Goal: Information Seeking & Learning: Get advice/opinions

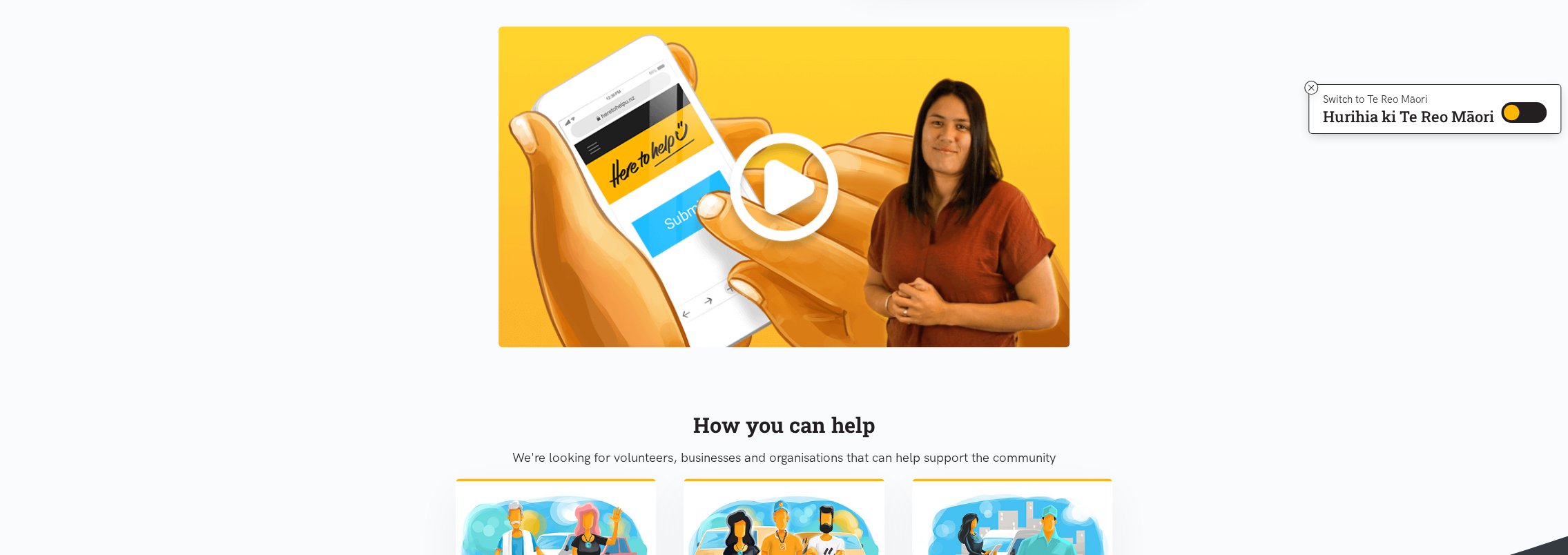
scroll to position [1112, 0]
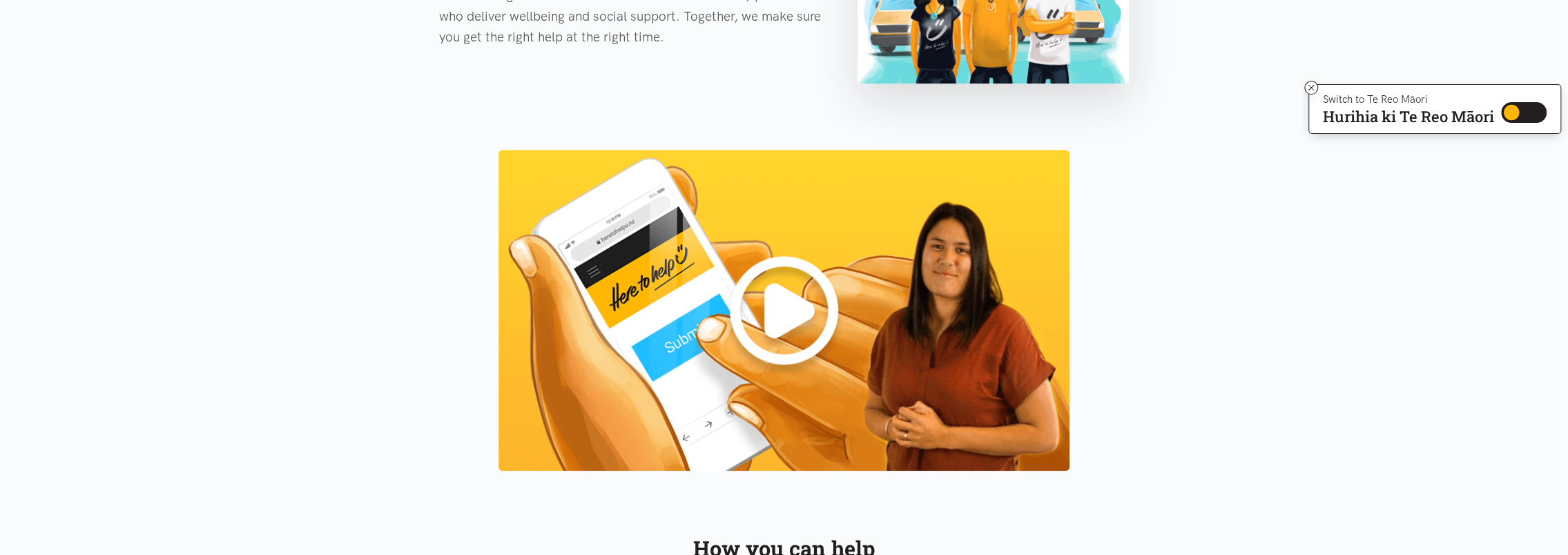
click at [736, 298] on img at bounding box center [784, 310] width 571 height 321
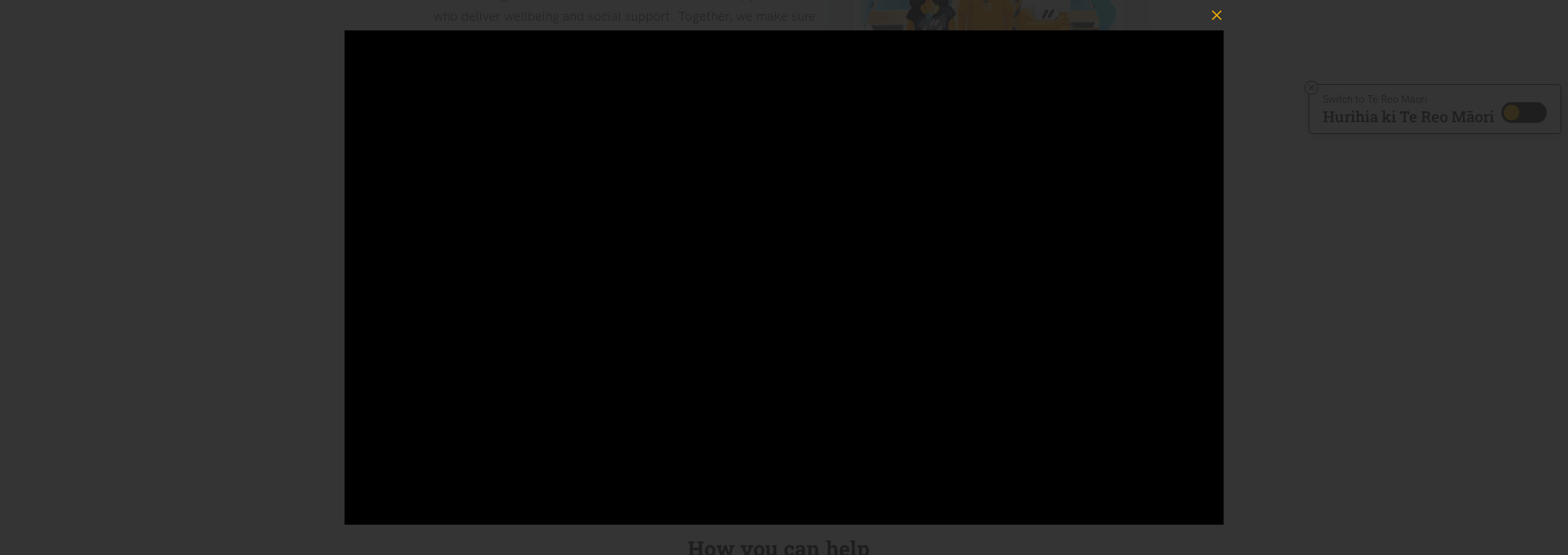
click at [736, 11] on icon "button" at bounding box center [1217, 16] width 20 height 20
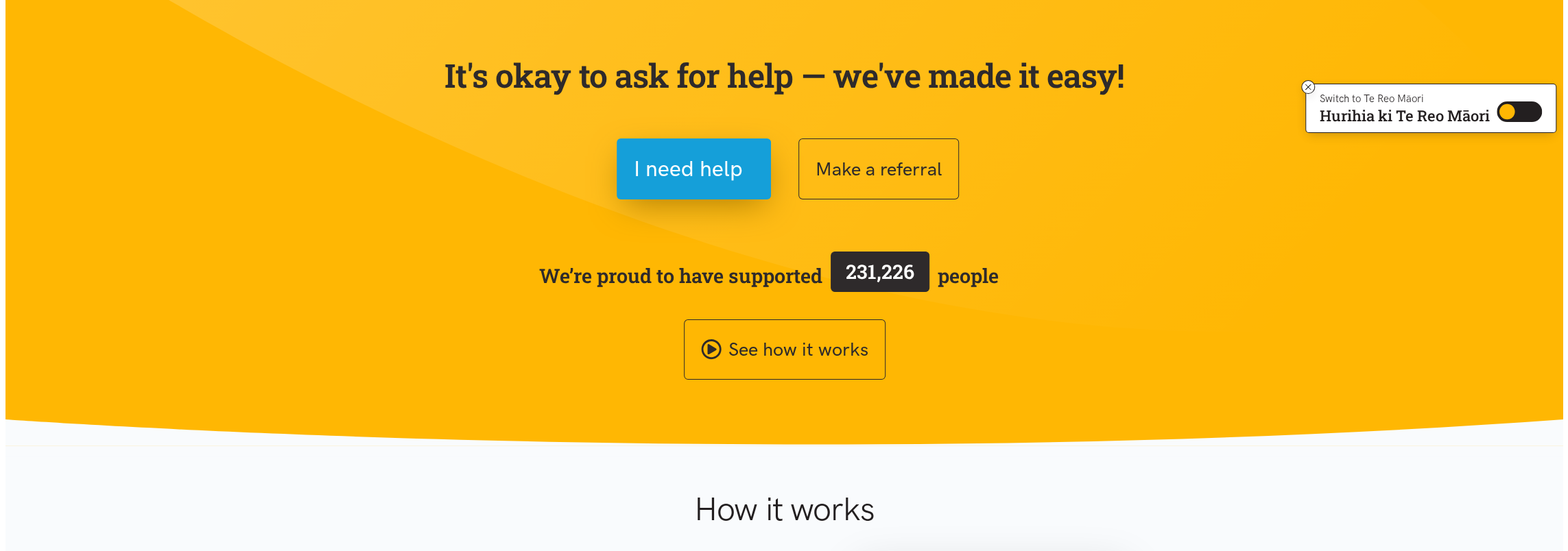
scroll to position [76, 0]
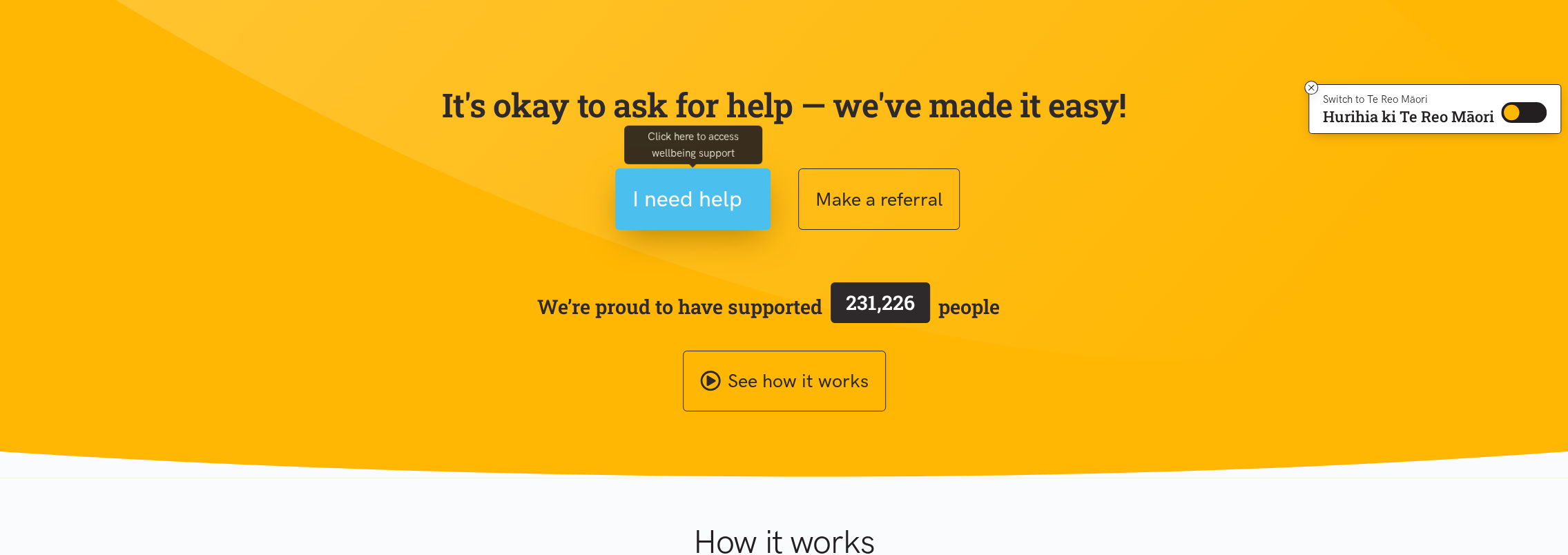
click at [687, 204] on span "I need help" at bounding box center [687, 199] width 110 height 35
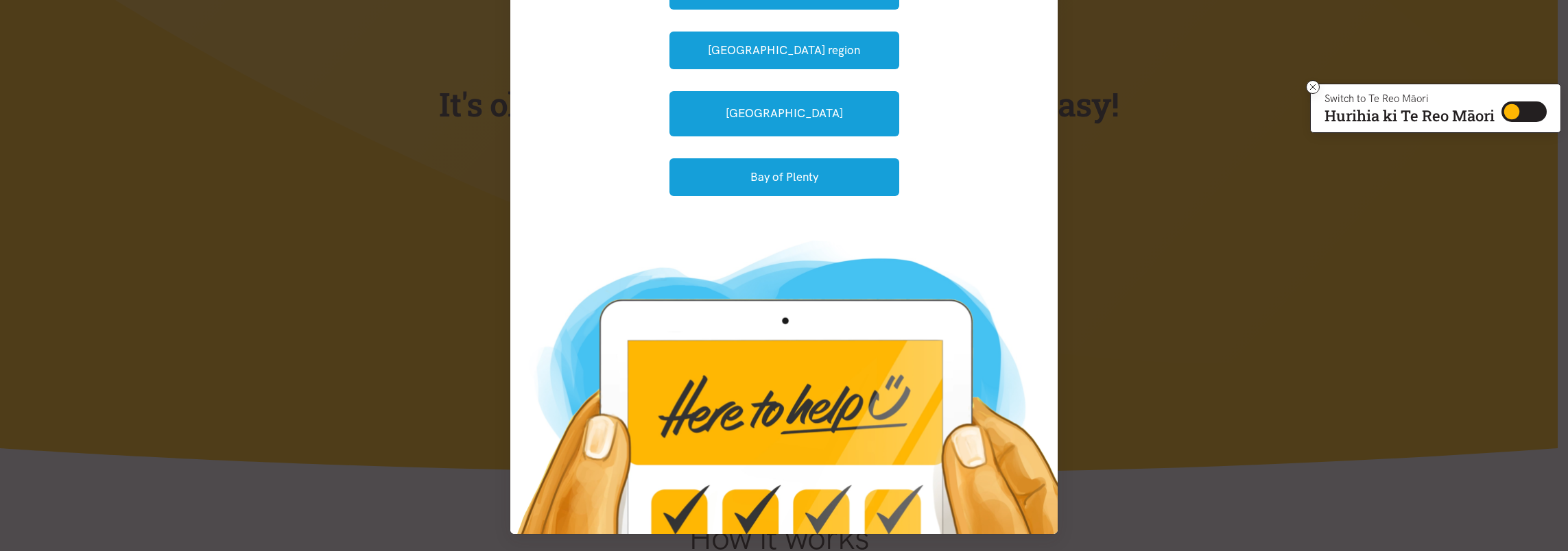
scroll to position [0, 0]
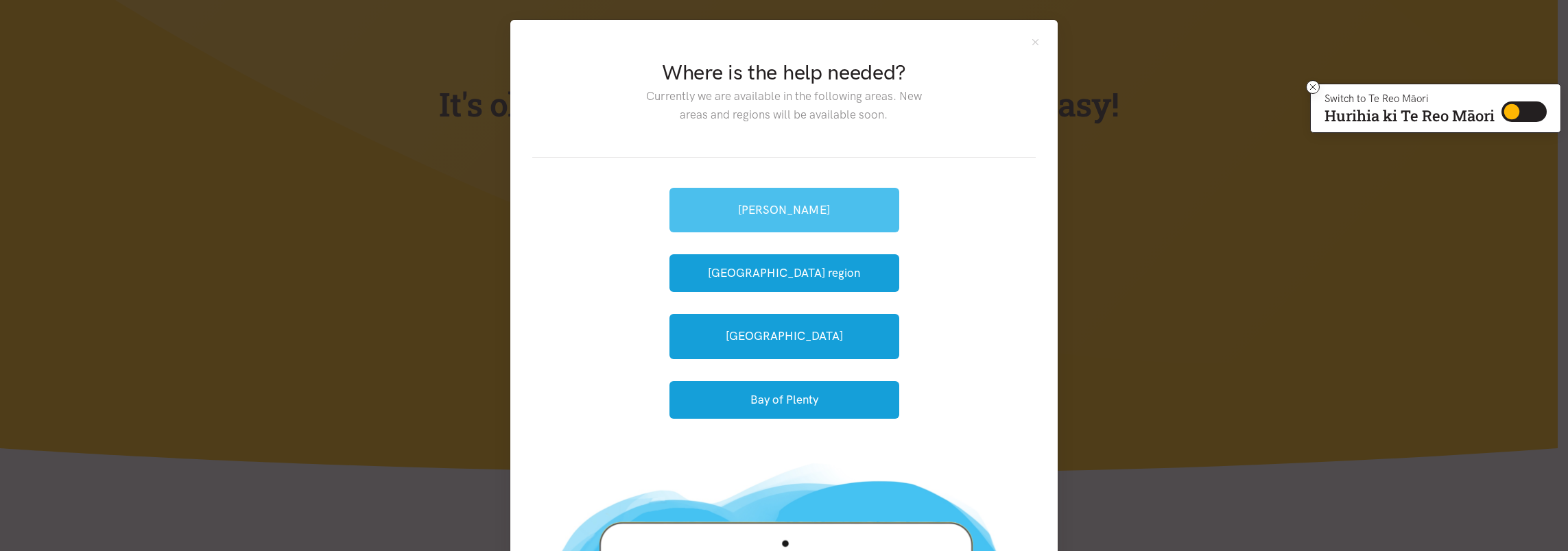
click at [731, 199] on link "[PERSON_NAME]" at bounding box center [784, 209] width 230 height 45
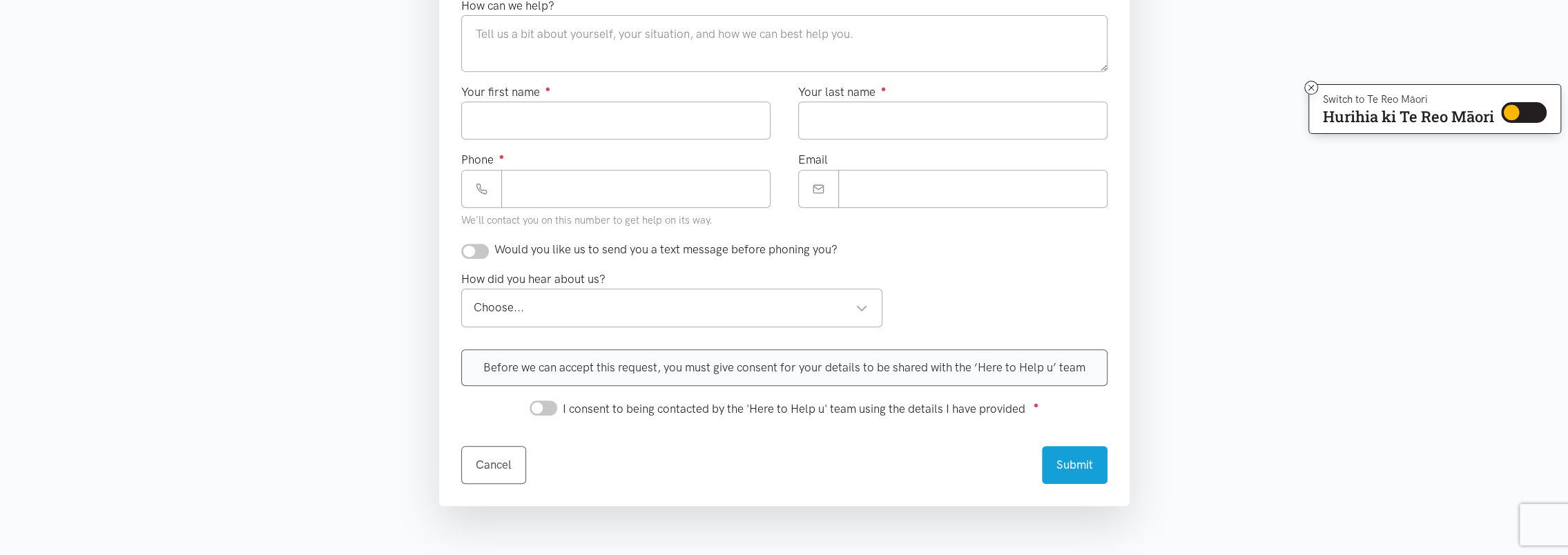
scroll to position [553, 0]
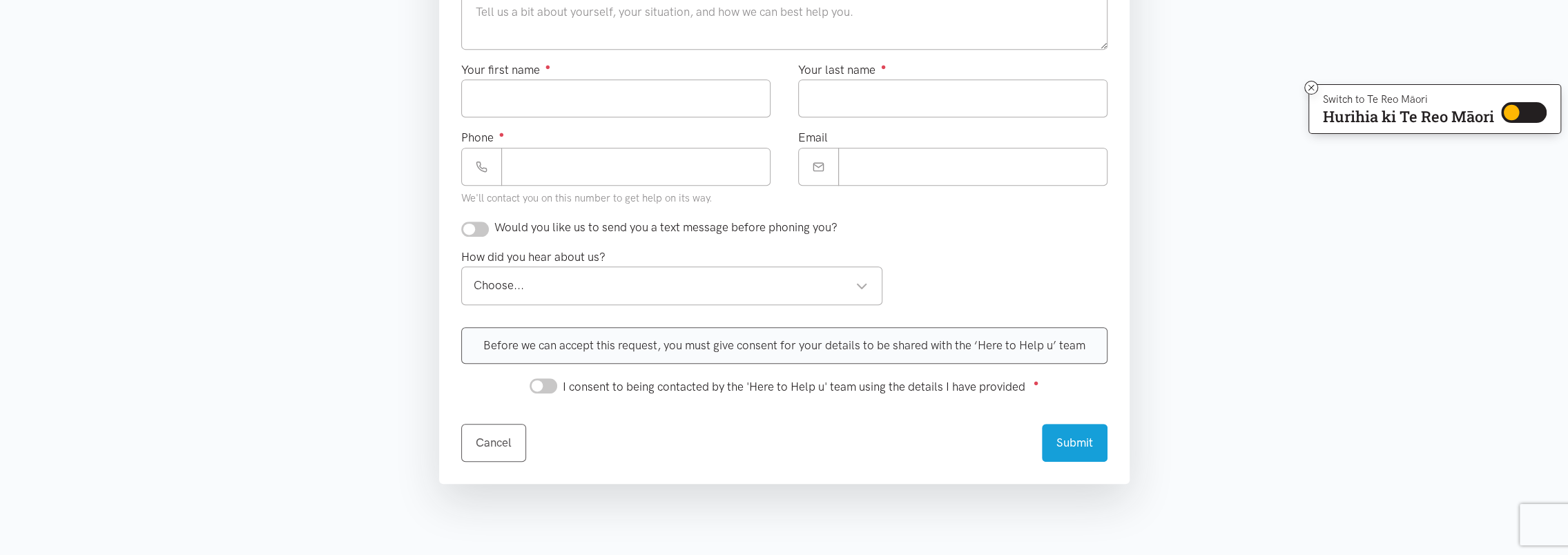
click at [863, 289] on div "Choose..." at bounding box center [671, 285] width 395 height 19
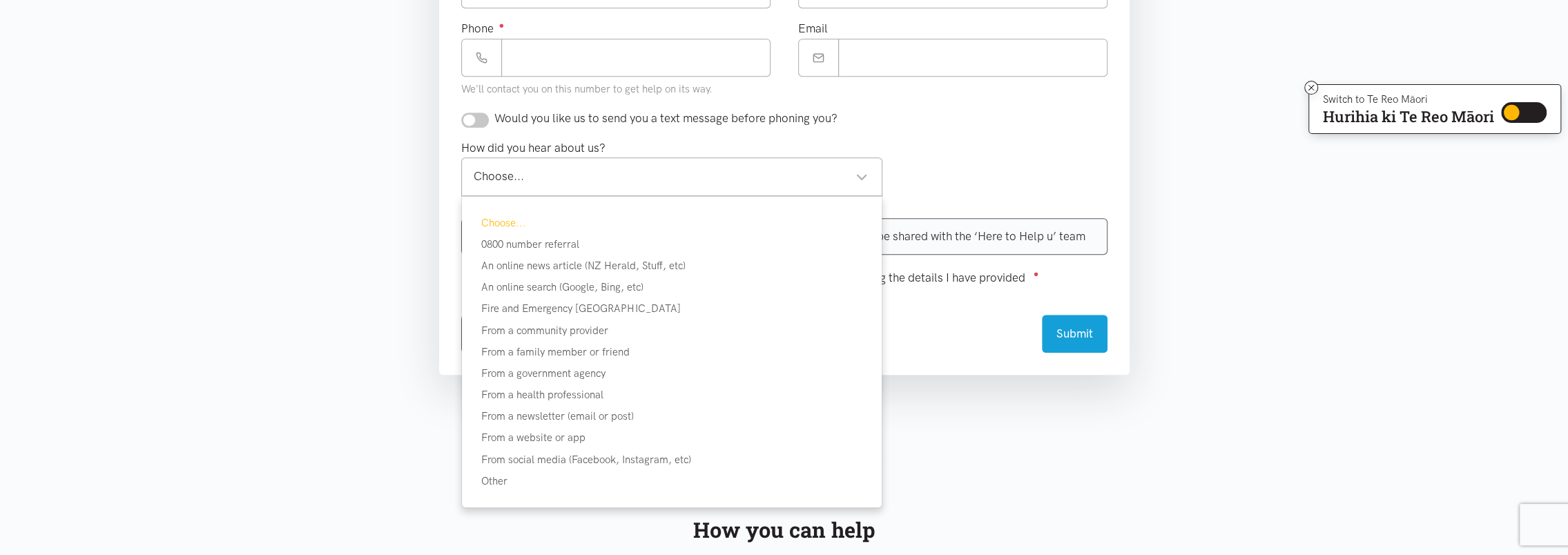
scroll to position [690, 0]
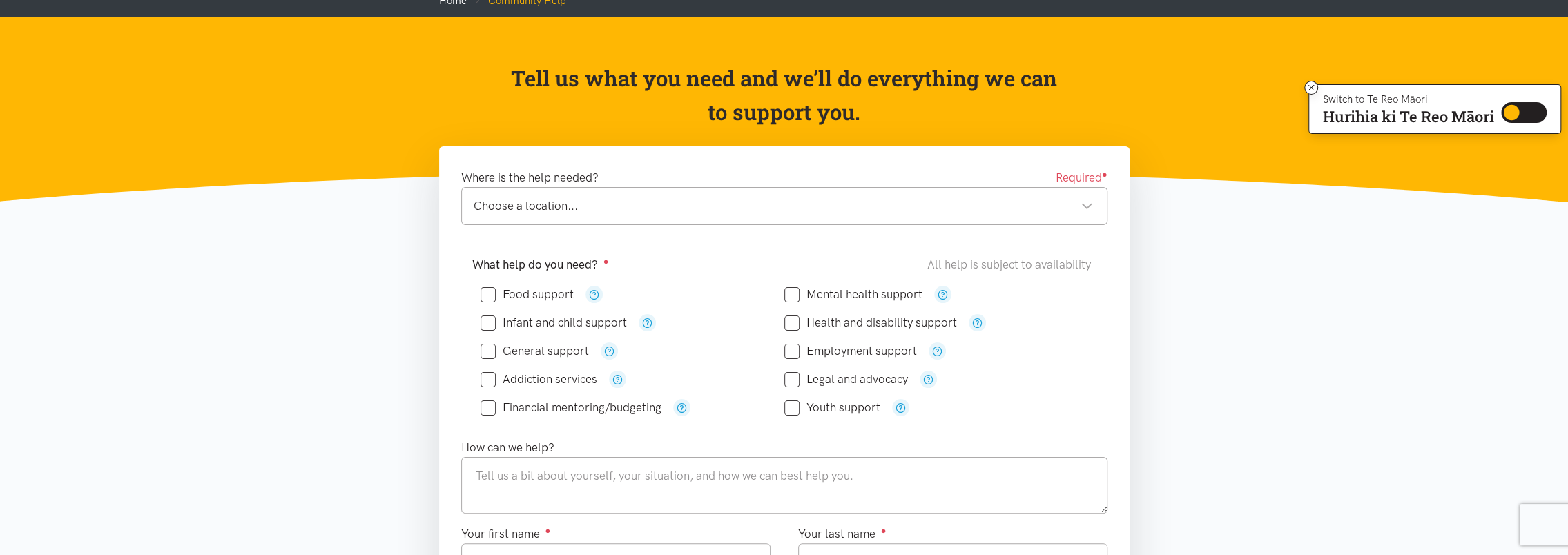
scroll to position [0, 0]
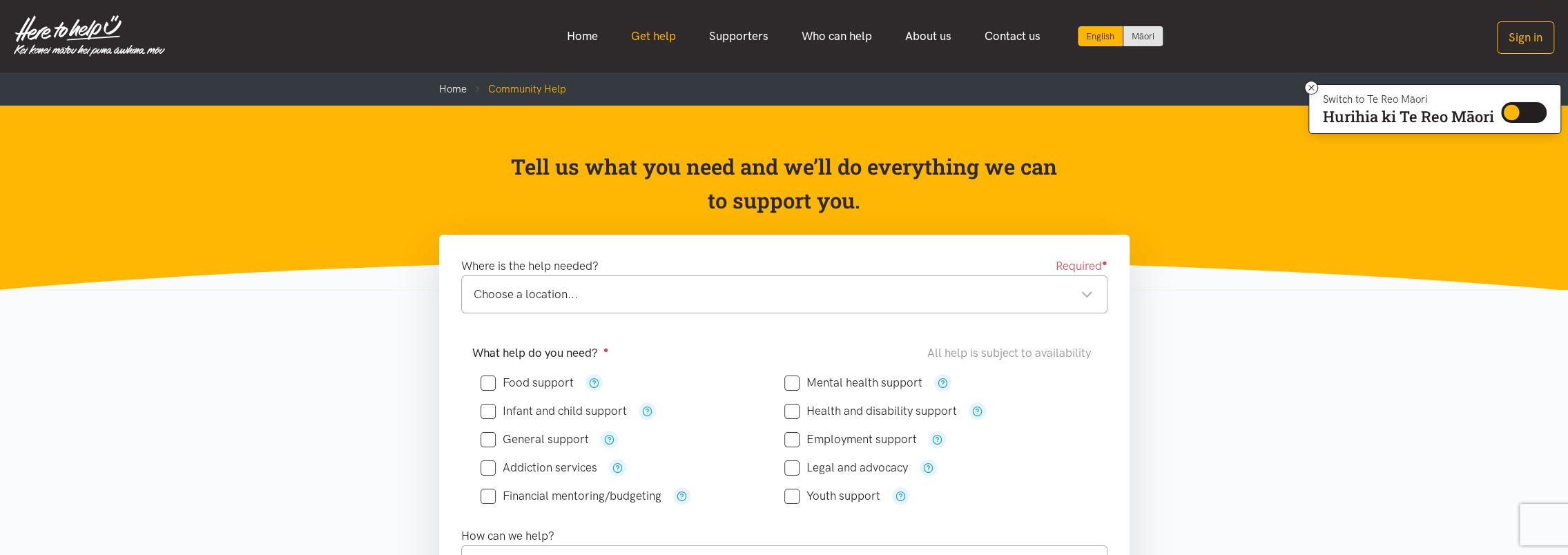
click at [670, 37] on link "Get help" at bounding box center [653, 36] width 78 height 30
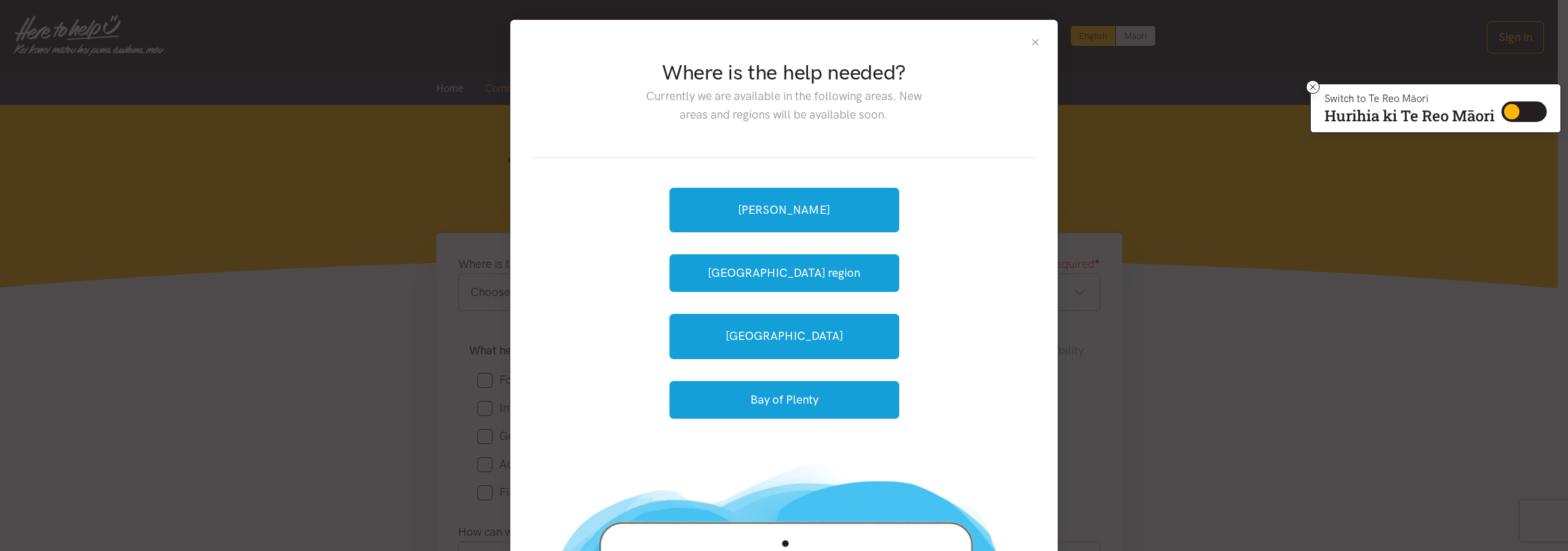
click at [1031, 41] on button "Close" at bounding box center [1036, 42] width 11 height 11
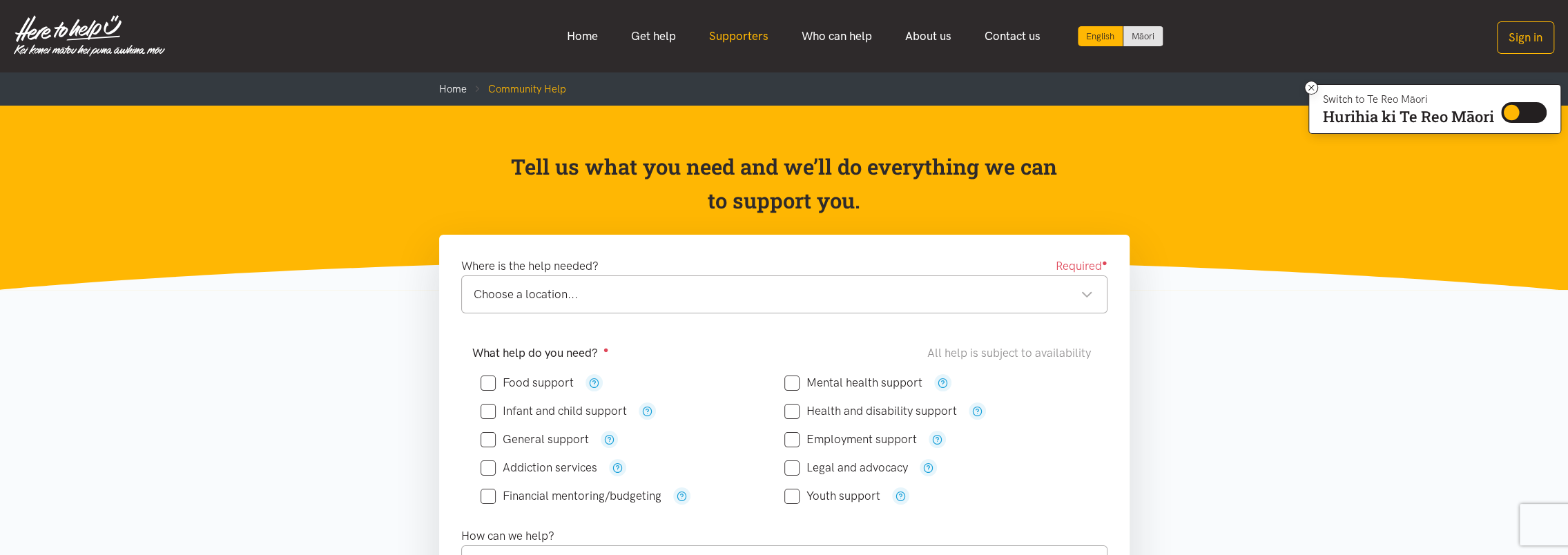
click at [757, 37] on link "Supporters" at bounding box center [739, 36] width 93 height 30
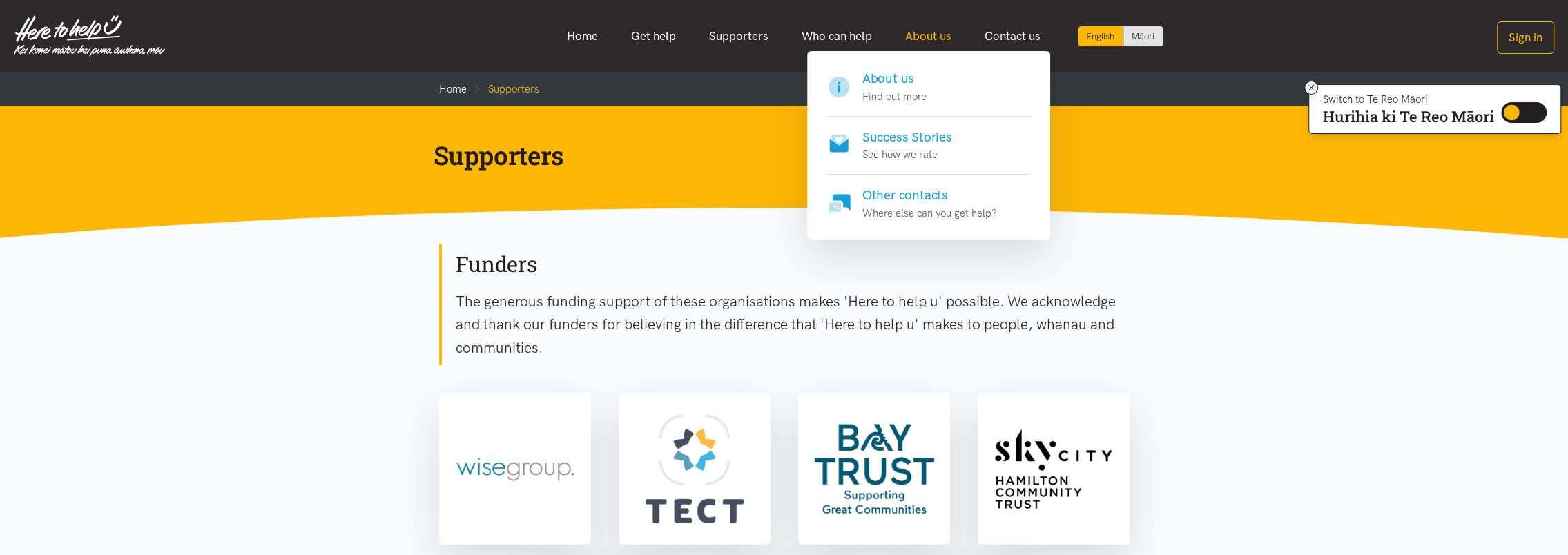
click at [915, 37] on link "About us" at bounding box center [928, 36] width 80 height 30
click at [903, 97] on p "Find out more" at bounding box center [895, 97] width 64 height 16
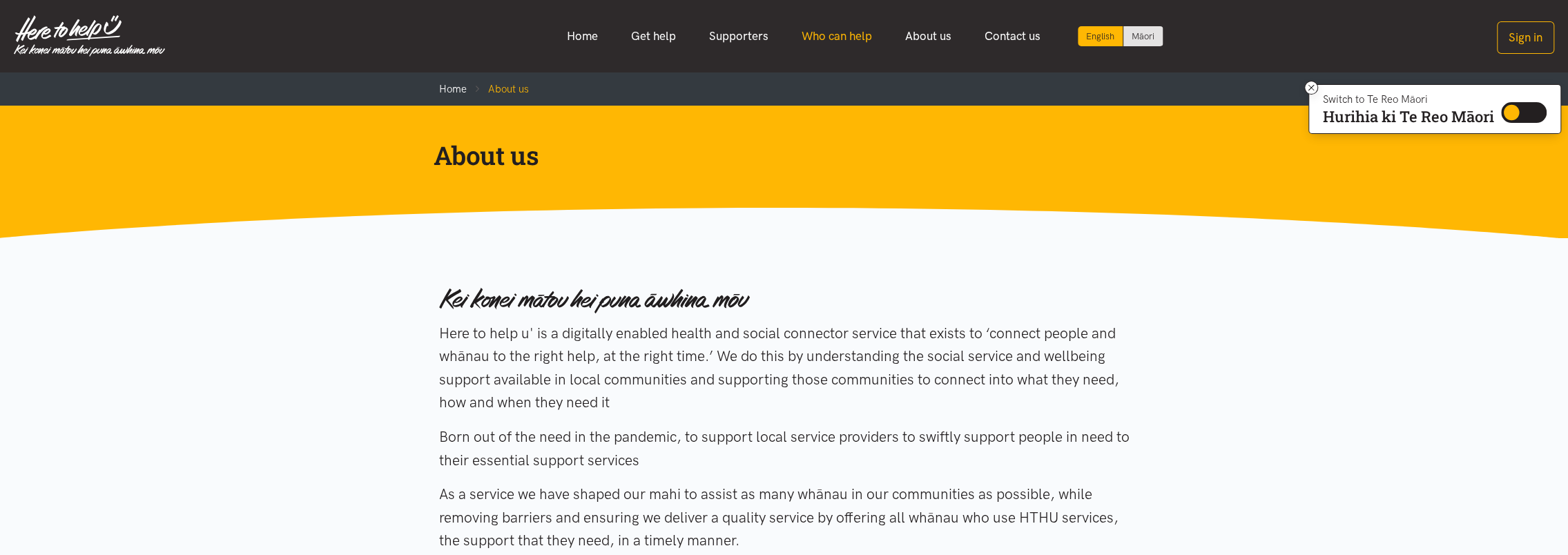
click at [831, 34] on link "Who can help" at bounding box center [837, 36] width 103 height 30
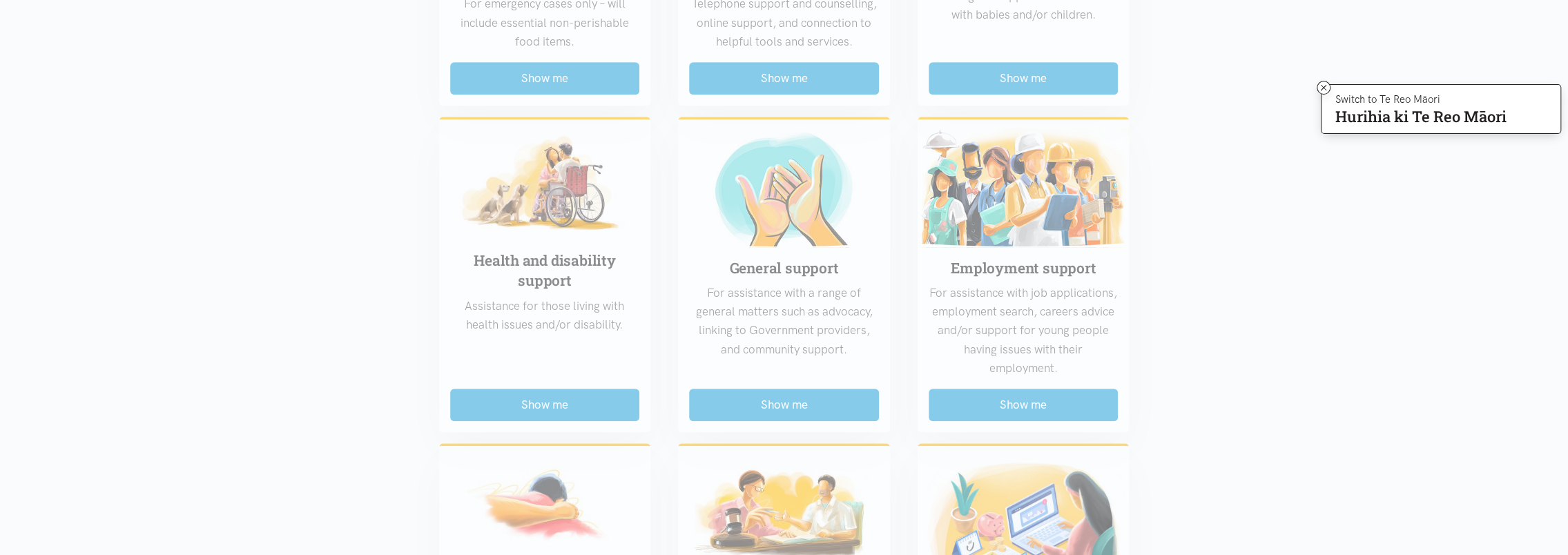
scroll to position [553, 0]
